Goal: Information Seeking & Learning: Find contact information

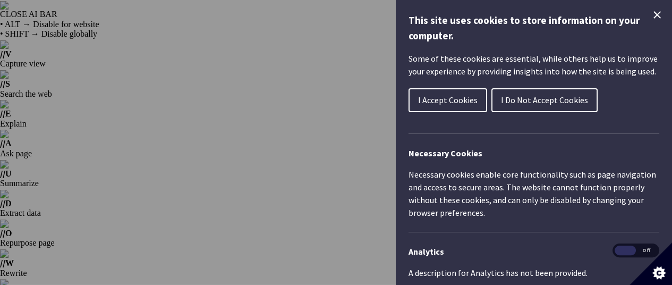
click at [463, 99] on span "I Accept Cookies" at bounding box center [448, 100] width 60 height 11
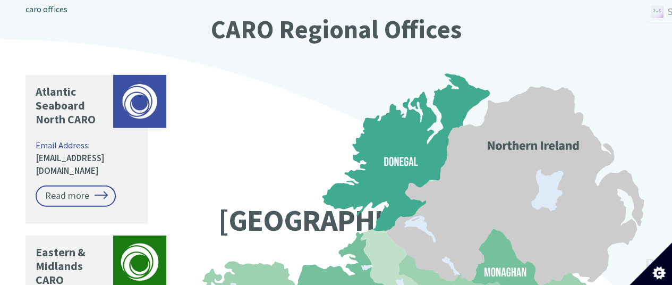
scroll to position [1190, 0]
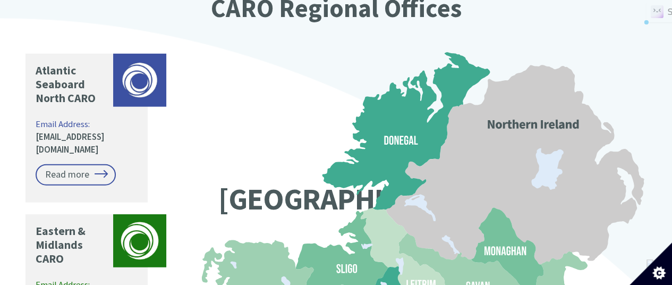
drag, startPoint x: 114, startPoint y: 206, endPoint x: 35, endPoint y: 203, distance: 78.7
copy link "[EMAIL_ADDRESS][DOMAIN_NAME]"
drag, startPoint x: 118, startPoint y: 56, endPoint x: 36, endPoint y: 56, distance: 81.8
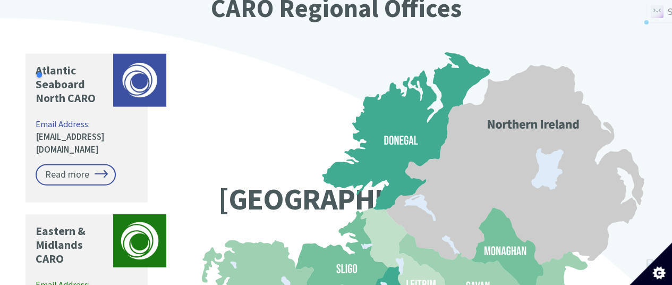
copy link "[EMAIL_ADDRESS][DOMAIN_NAME]"
click at [0, 232] on div "Climate Action Regional Offices Coordinating and supporting local government to…" at bounding box center [336, 76] width 672 height 1397
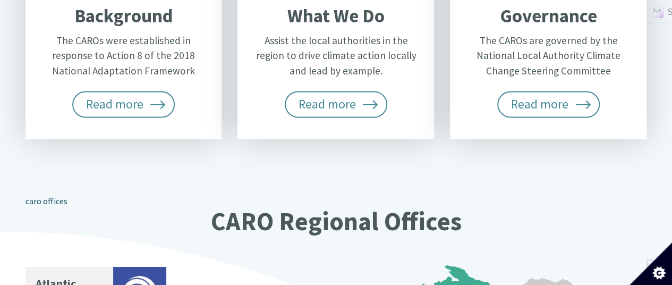
scroll to position [956, 0]
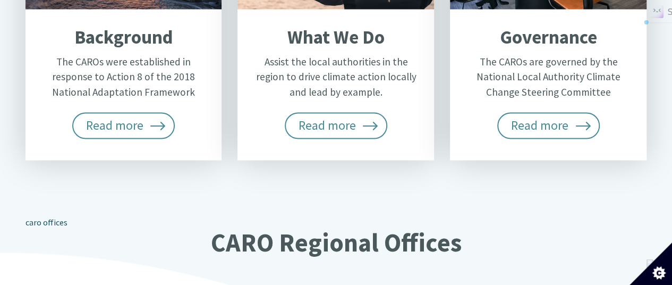
drag, startPoint x: 122, startPoint y: 144, endPoint x: 37, endPoint y: 143, distance: 85.0
copy link "[EMAIL_ADDRESS][DOMAIN_NAME]"
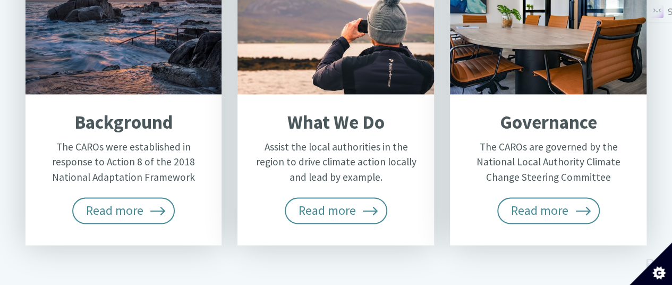
scroll to position [850, 0]
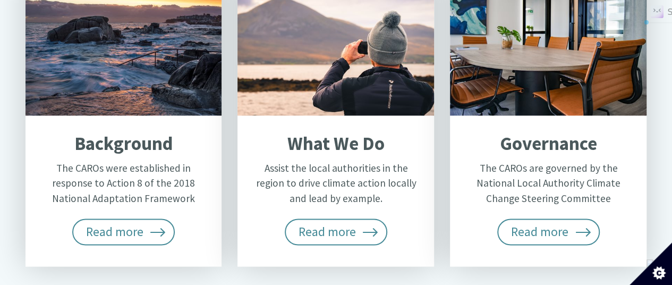
drag, startPoint x: 117, startPoint y: 99, endPoint x: 35, endPoint y: 100, distance: 81.8
copy link "[EMAIL_ADDRESS][DOMAIN_NAME]"
